Goal: Task Accomplishment & Management: Complete application form

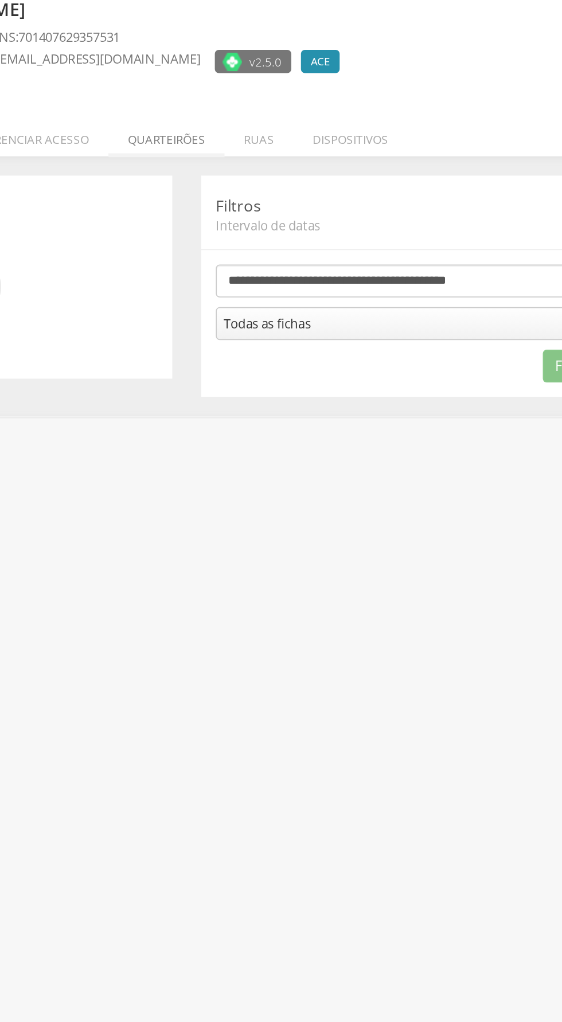
click at [274, 165] on li "Quarteirões" at bounding box center [268, 161] width 69 height 27
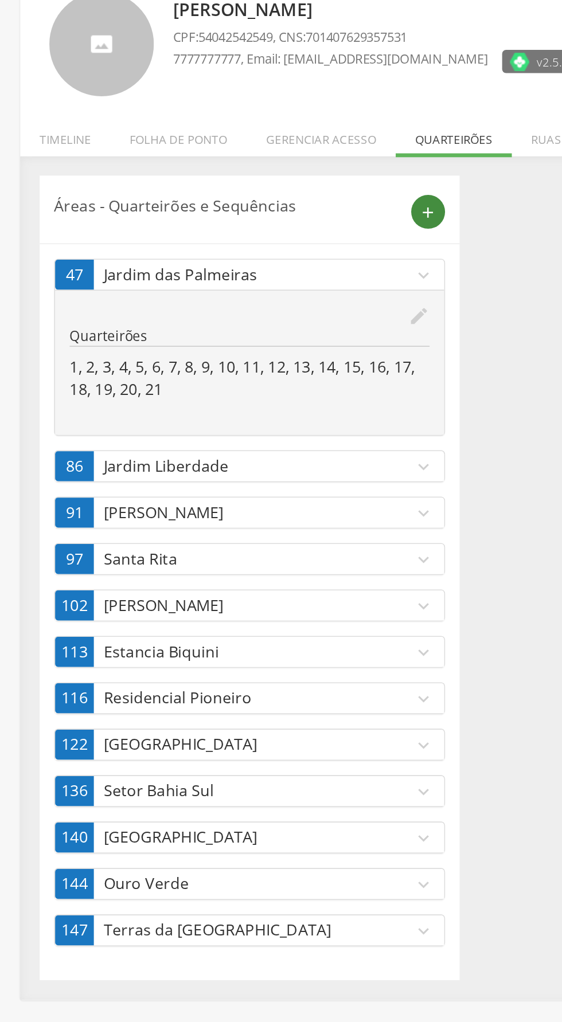
click at [258, 208] on icon "add" at bounding box center [254, 208] width 10 height 10
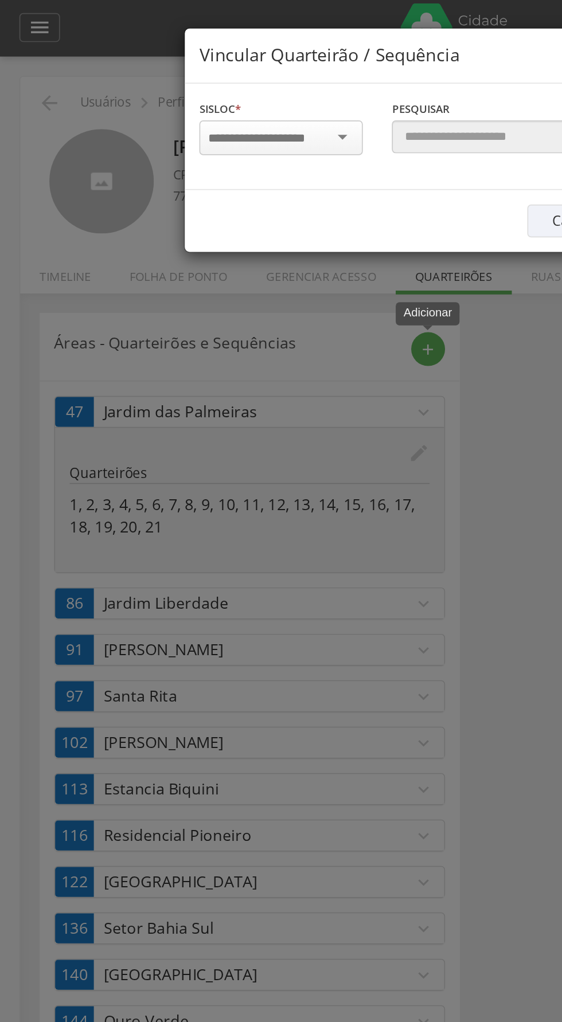
click at [211, 87] on div at bounding box center [166, 82] width 97 height 21
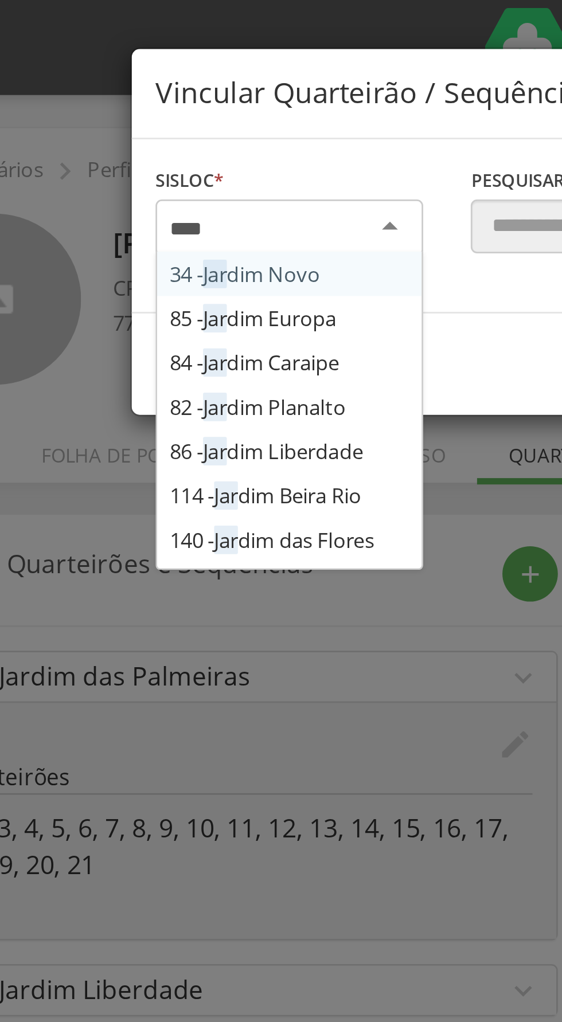
type input "*****"
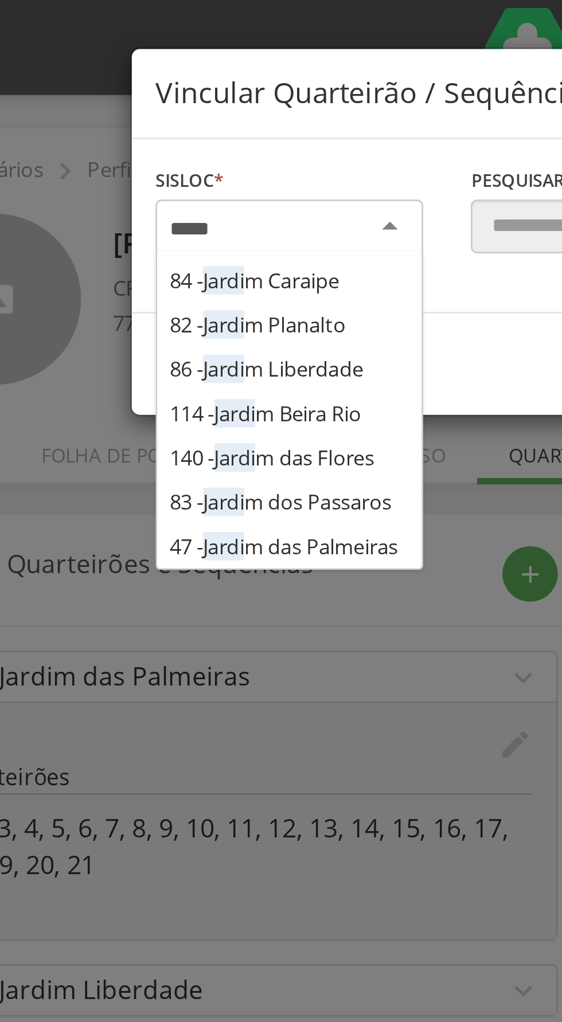
scroll to position [30, 0]
click at [189, 114] on div "Sisloc * 34 - Jardi m Novo 85 - Jardi m Europa 84 - Jardi m Caraipe 82 - Jardi …" at bounding box center [281, 81] width 343 height 63
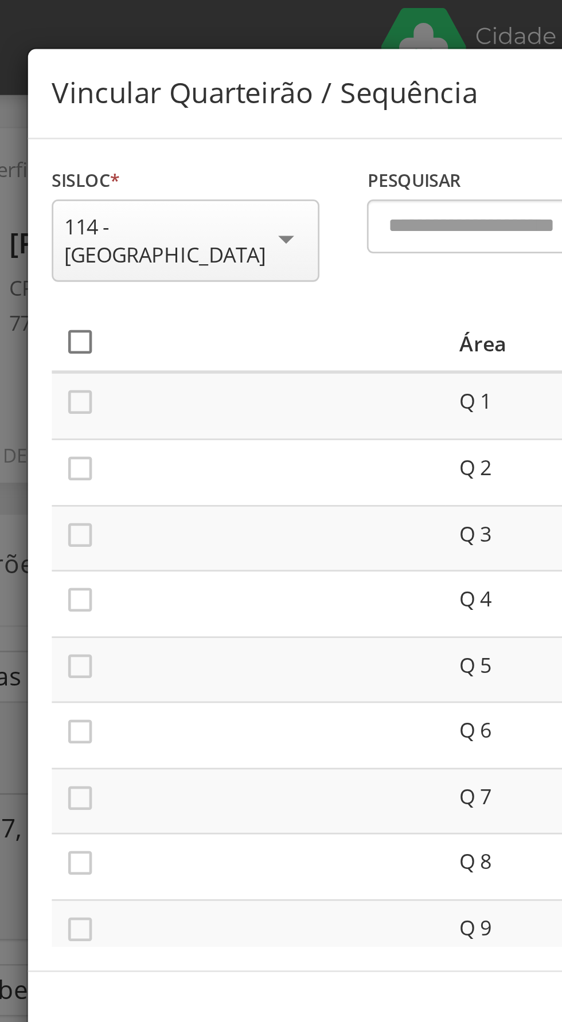
click at [128, 118] on icon "" at bounding box center [128, 123] width 11 height 11
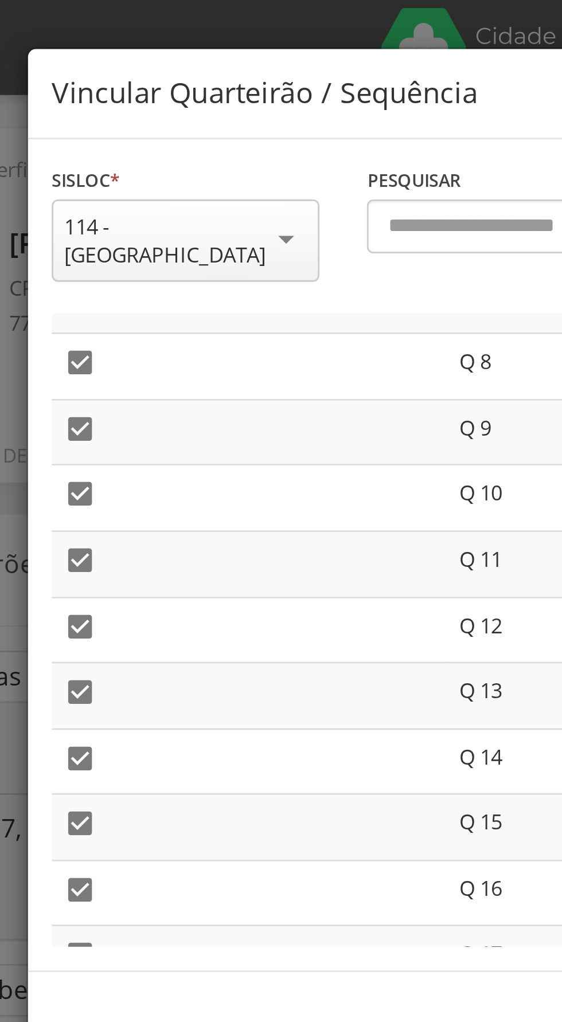
scroll to position [274, 0]
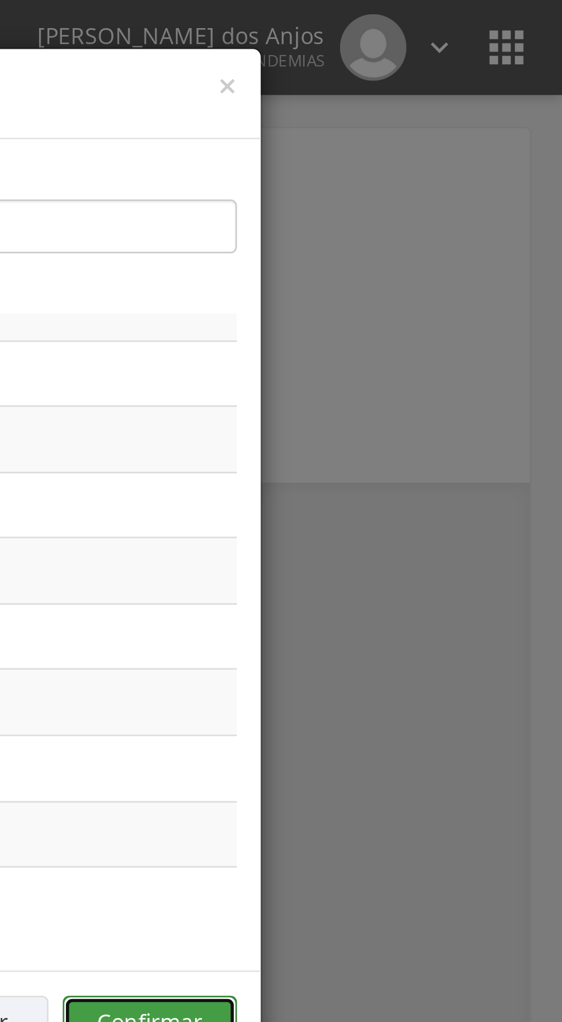
click at [420, 361] on button "Confirmar" at bounding box center [412, 370] width 63 height 19
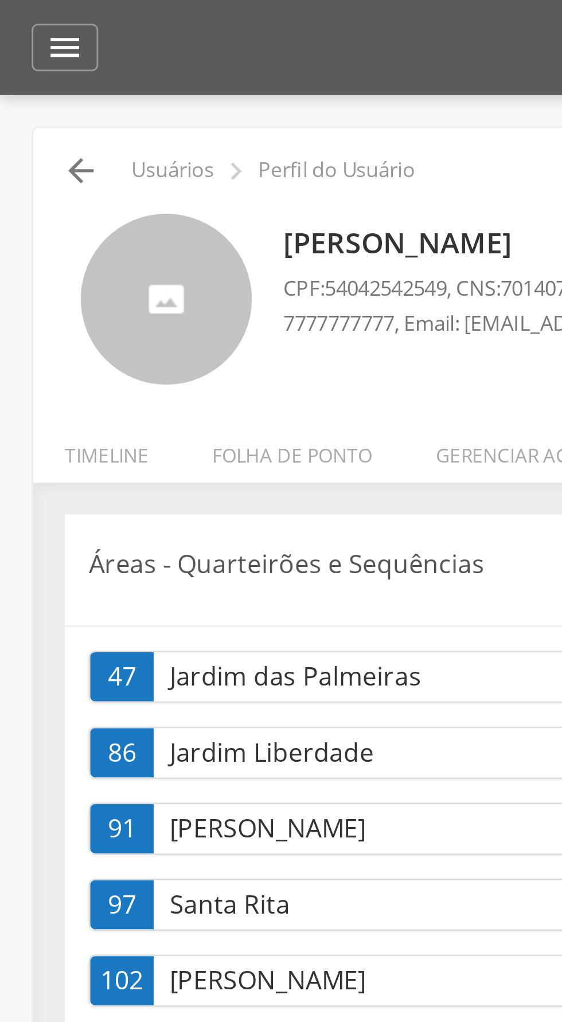
click at [28, 62] on icon "" at bounding box center [29, 62] width 14 height 14
